Goal: Information Seeking & Learning: Learn about a topic

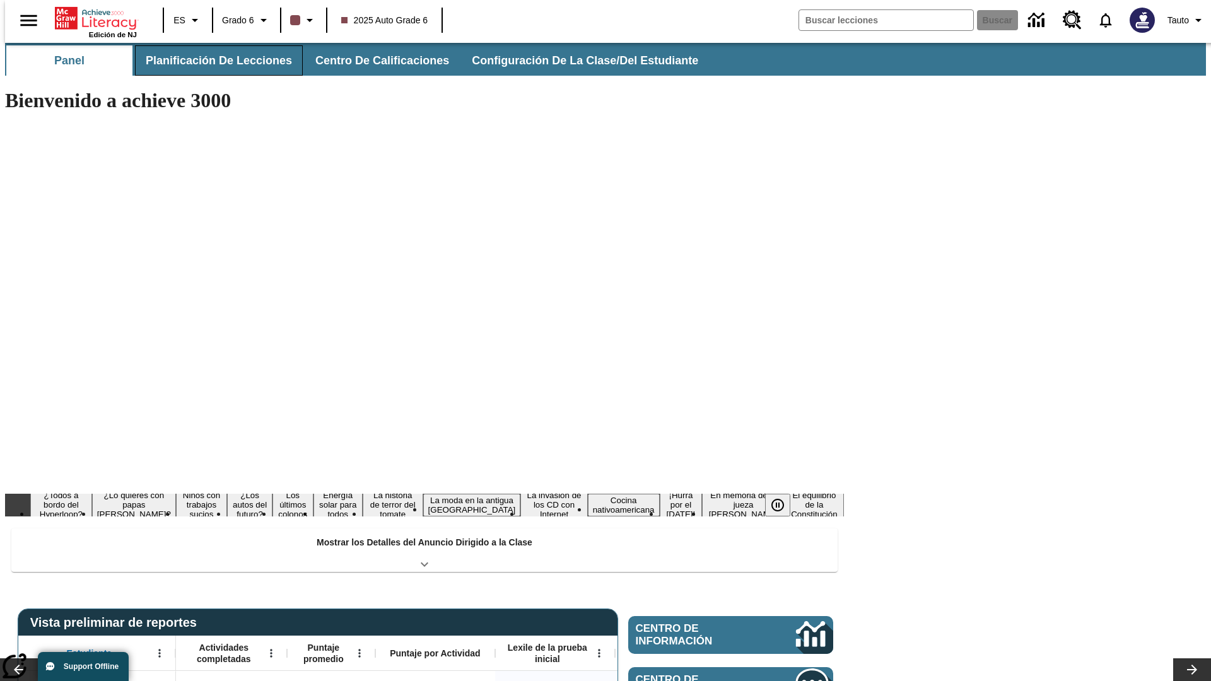
click at [211, 61] on span "Planificación de lecciones" at bounding box center [219, 61] width 146 height 15
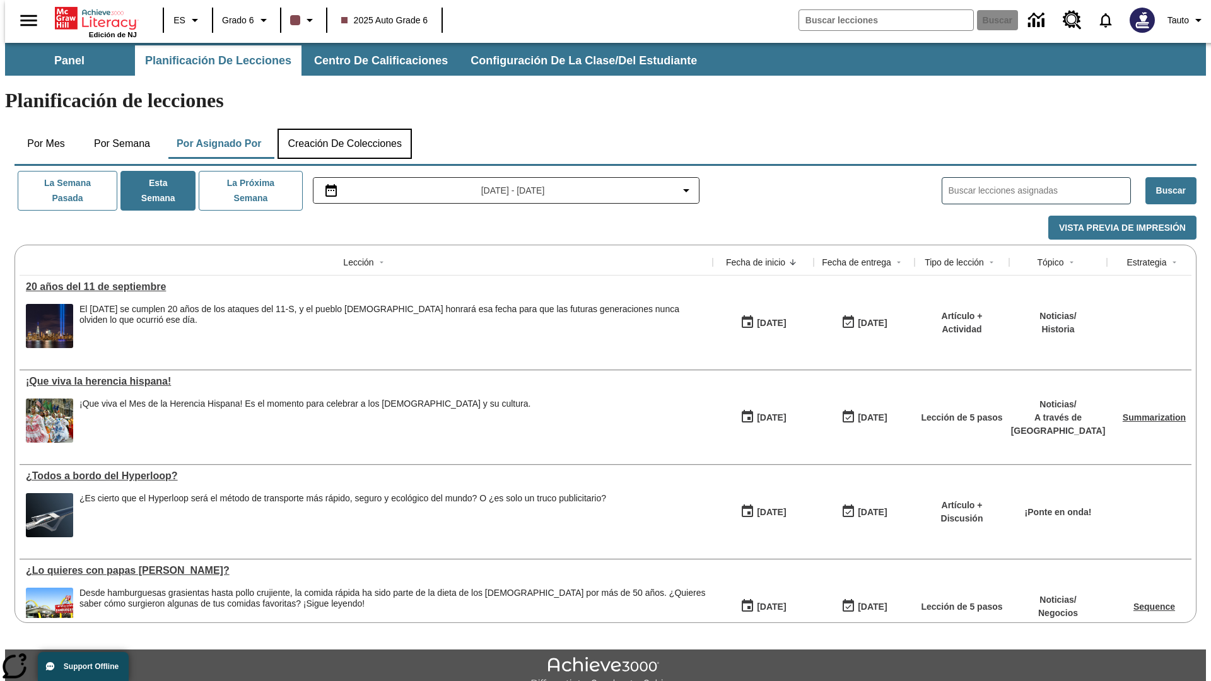
click at [344, 129] on button "Creación de colecciones" at bounding box center [344, 144] width 134 height 30
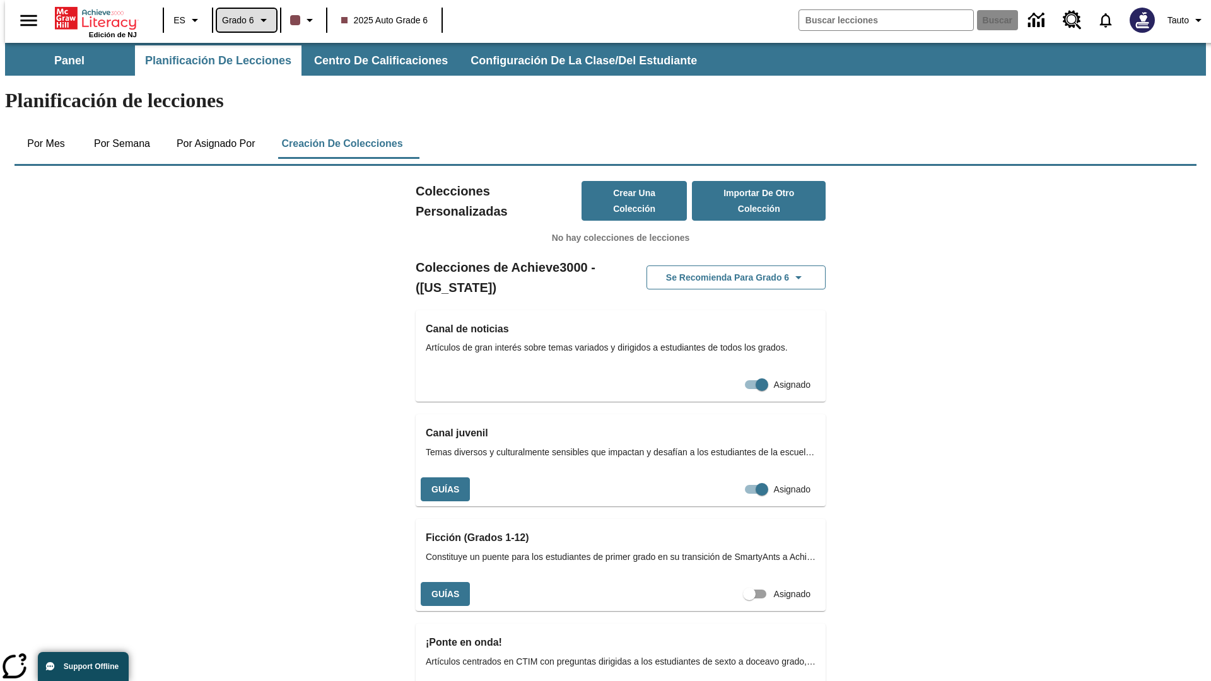
click at [242, 20] on span "Grado 6" at bounding box center [238, 20] width 32 height 13
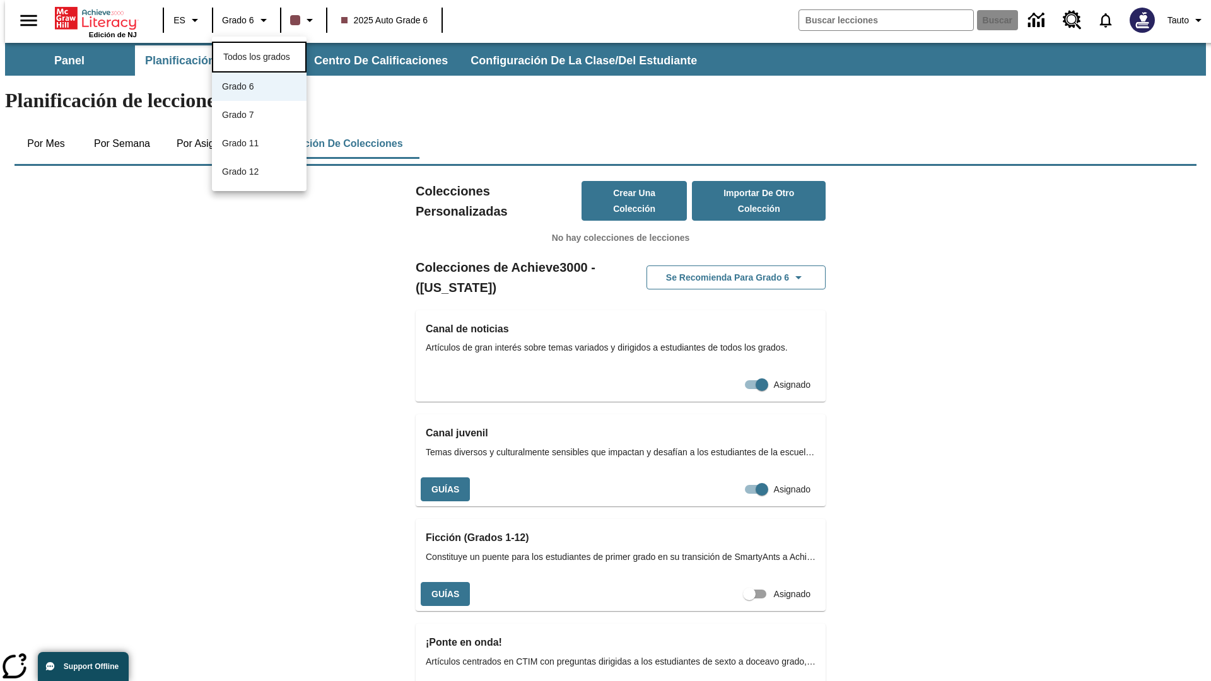
click at [259, 55] on span "Todos los grados" at bounding box center [256, 57] width 67 height 10
